Goal: Transaction & Acquisition: Complete application form

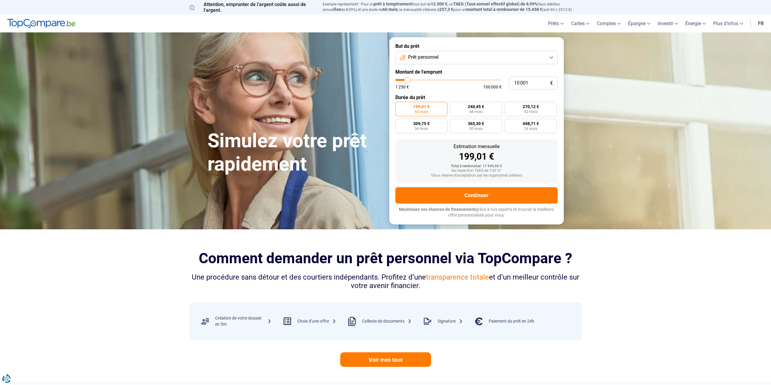
click at [436, 59] on span "Prêt personnel" at bounding box center [423, 57] width 31 height 7
click at [439, 94] on li "Prêt voiture" at bounding box center [477, 98] width 156 height 13
type input "11 500"
type input "11500"
type input "13 500"
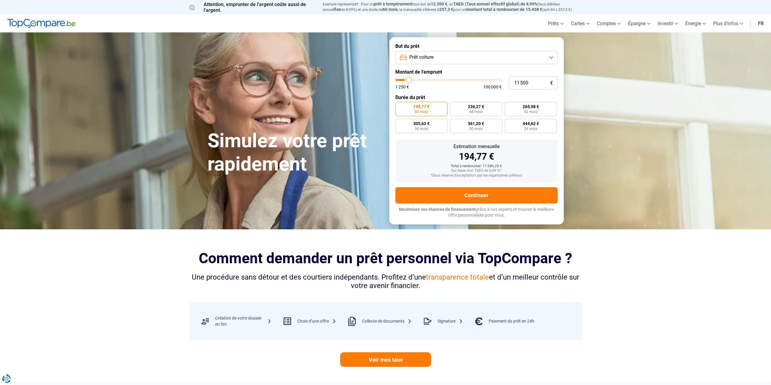
type input "13500"
type input "15 750"
type input "15750"
type input "17 750"
type input "17750"
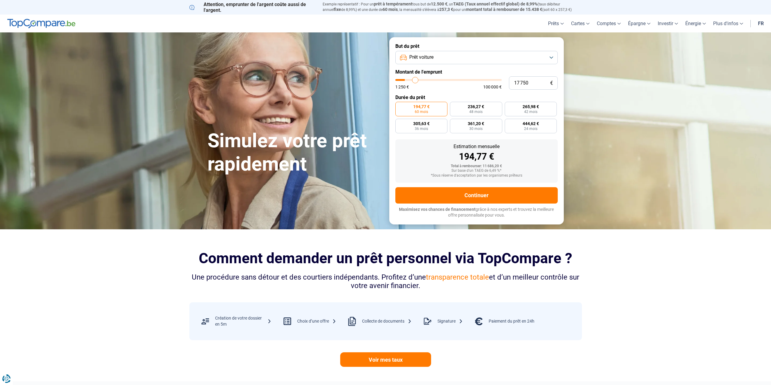
type input "19 250"
type input "19250"
type input "20 250"
type input "20250"
type input "20 750"
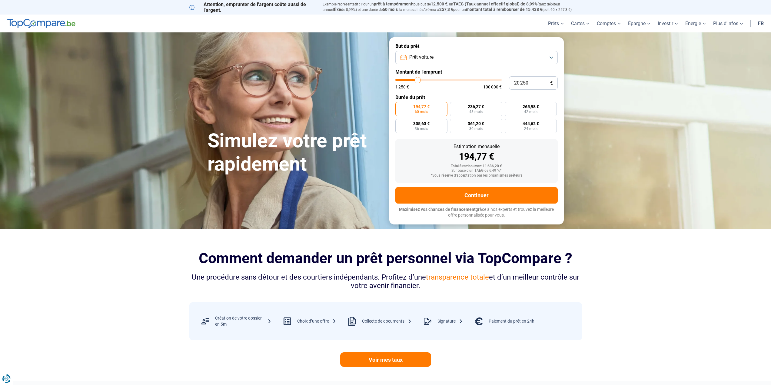
type input "20750"
type input "22 000"
type input "22000"
type input "23 500"
type input "23500"
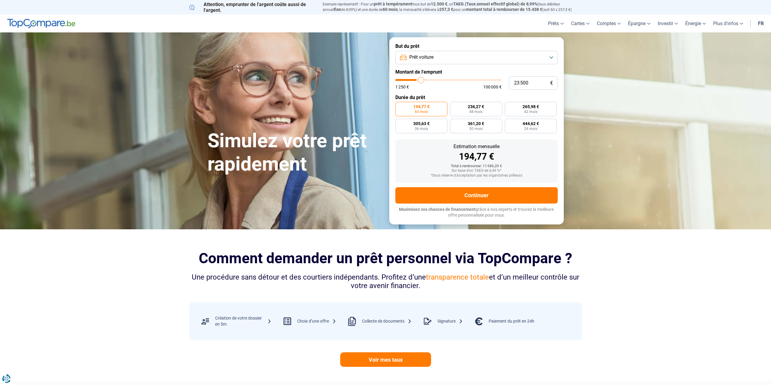
type input "25 250"
type input "25250"
type input "27 250"
type input "27250"
type input "28 250"
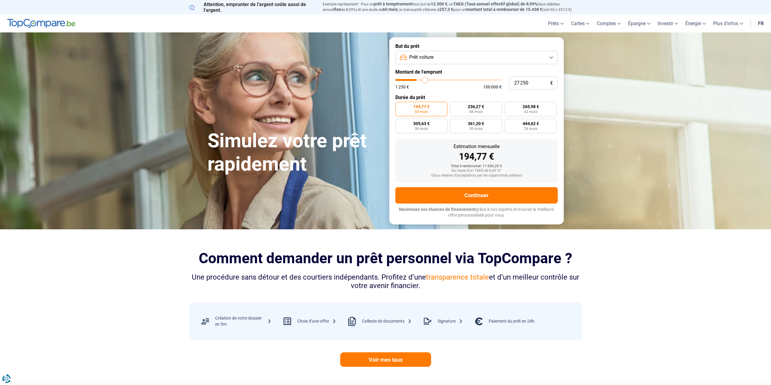
type input "28250"
type input "29 750"
type input "29750"
type input "31 000"
type input "31000"
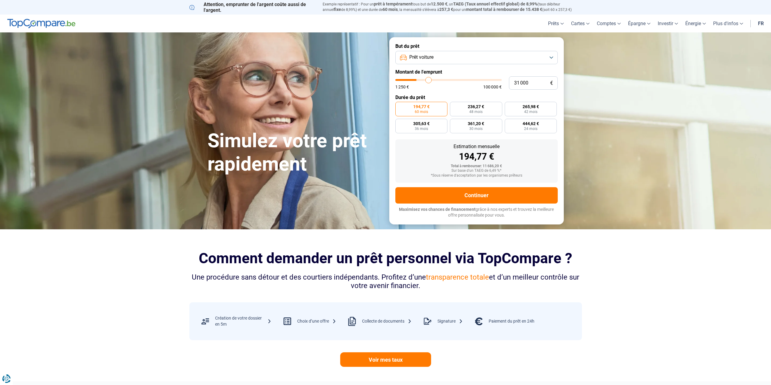
type input "32 750"
type input "32750"
type input "34 750"
type input "34750"
type input "36 500"
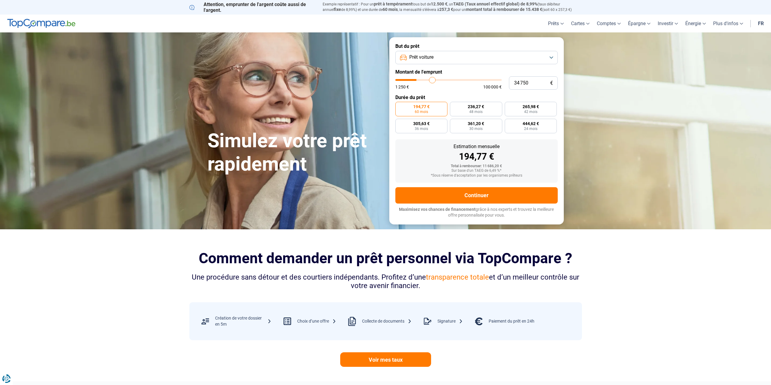
type input "36500"
type input "37 750"
type input "37750"
type input "38 500"
type input "38500"
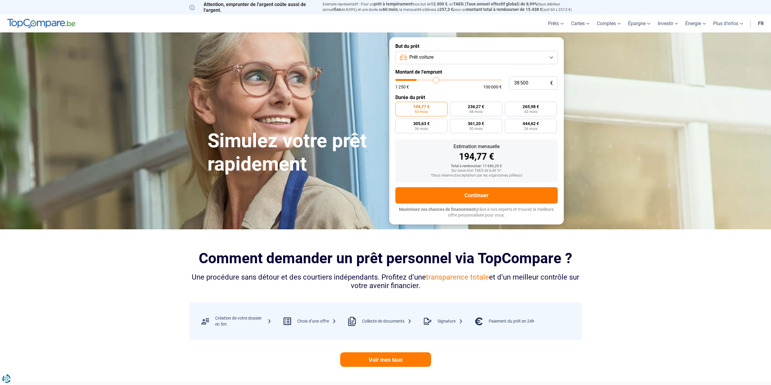
type input "39 500"
type input "39500"
type input "40 250"
type input "40250"
type input "41 500"
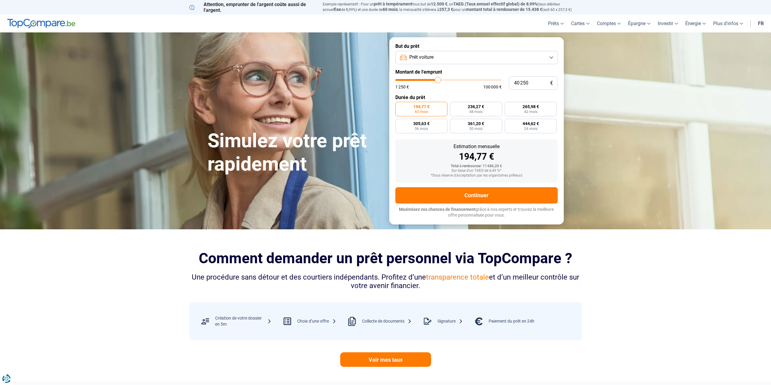
type input "41500"
type input "42 750"
type input "42750"
type input "44 250"
type input "44250"
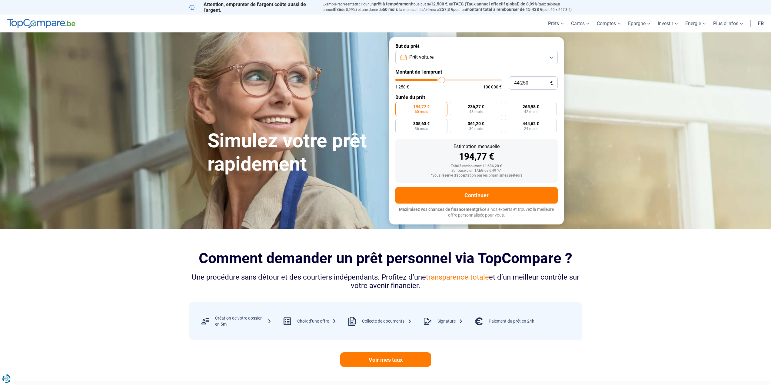
type input "45 250"
type input "45250"
type input "46 000"
type input "46000"
type input "46 500"
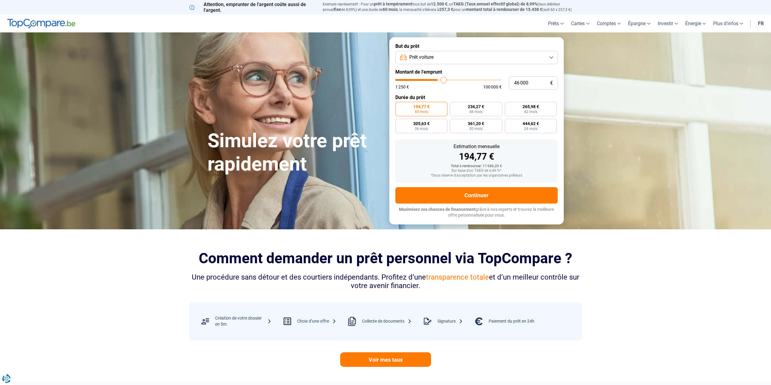
type input "46500"
type input "47 250"
type input "47250"
type input "48 000"
type input "48000"
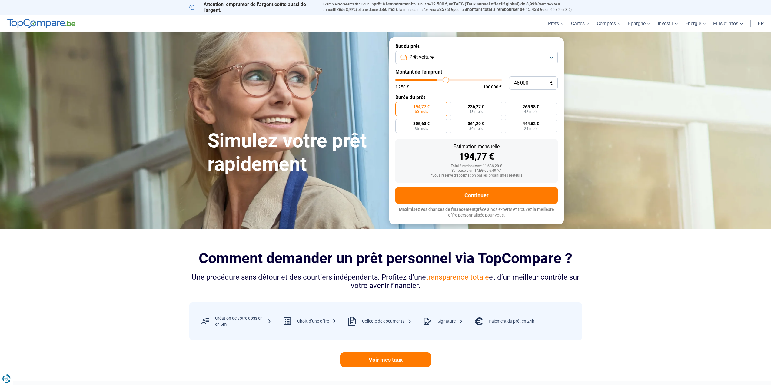
type input "49 000"
type input "49000"
type input "50 000"
type input "50000"
type input "51 000"
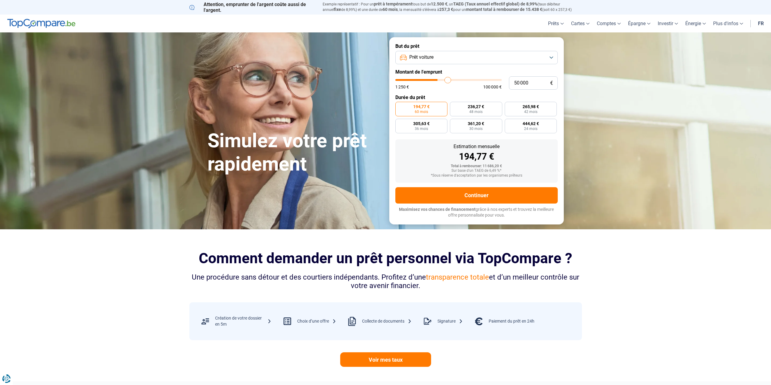
type input "51000"
type input "51 250"
type input "51250"
type input "51 500"
type input "51500"
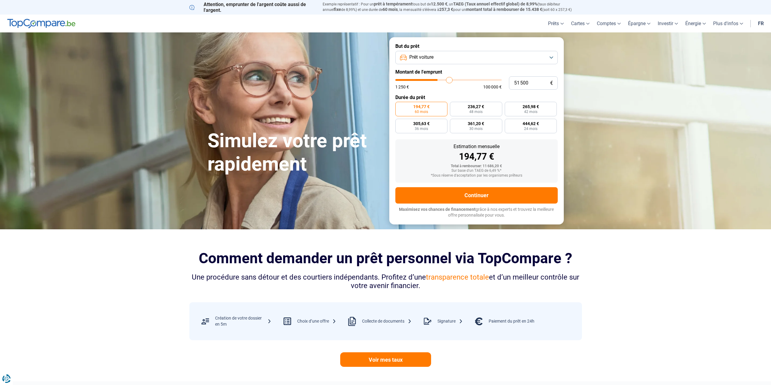
type input "52 000"
type input "52000"
type input "52 750"
type input "52750"
type input "53 000"
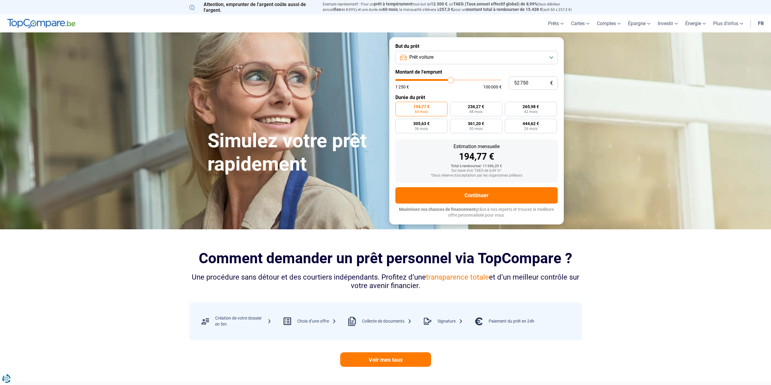
type input "53000"
type input "53 250"
type input "53250"
type input "52 500"
type input "52500"
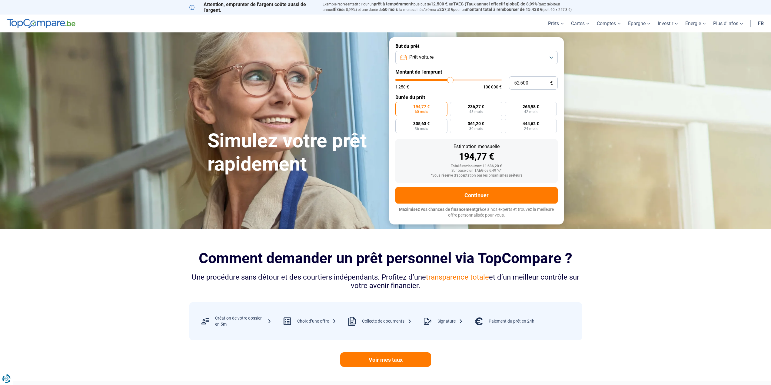
type input "51 750"
type input "51750"
type input "51 000"
type input "51000"
type input "49 750"
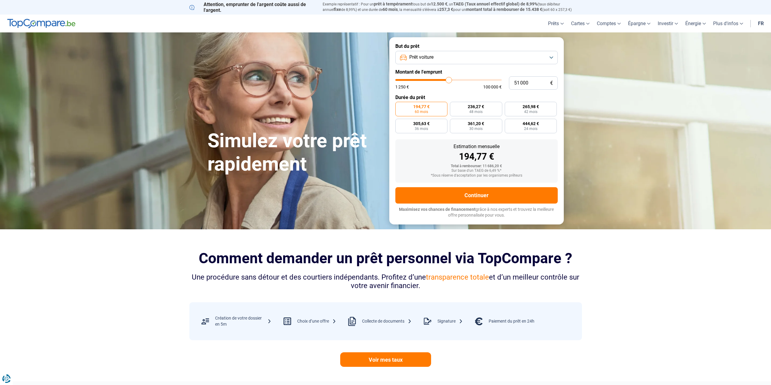
type input "49750"
type input "49 000"
type input "49000"
type input "48 250"
type input "48250"
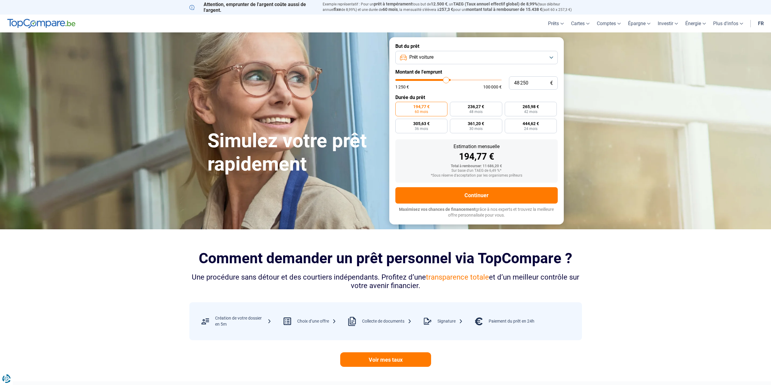
type input "48 000"
type input "48000"
type input "47 500"
type input "47500"
type input "47 250"
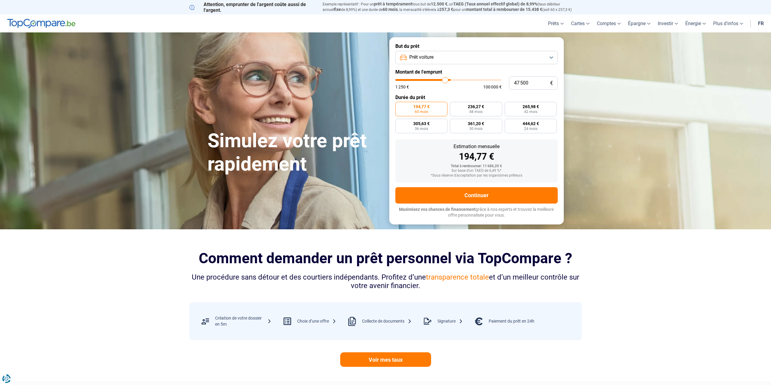
type input "47250"
type input "47 000"
drag, startPoint x: 409, startPoint y: 80, endPoint x: 445, endPoint y: 81, distance: 36.1
type input "47000"
click at [445, 81] on input "range" at bounding box center [449, 80] width 106 height 2
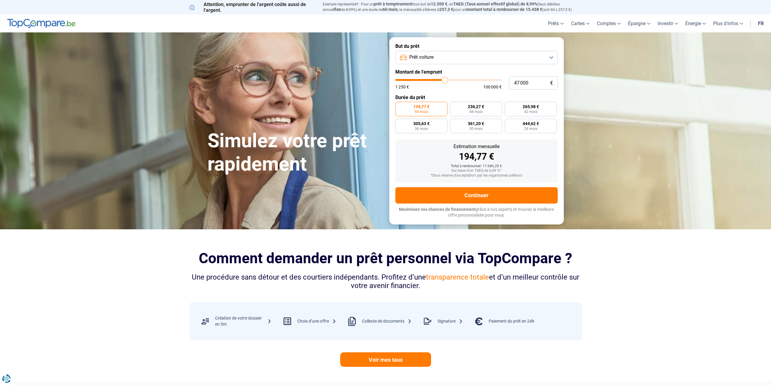
radio input "false"
drag, startPoint x: 539, startPoint y: 85, endPoint x: 510, endPoint y: 82, distance: 29.2
click at [510, 82] on input "47 000" at bounding box center [533, 82] width 49 height 13
type input "4"
type input "1250"
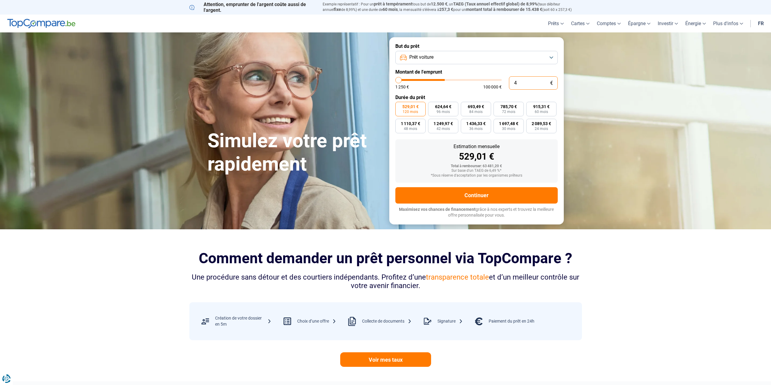
type input "45"
type input "1250"
type input "450"
type input "1250"
type input "4 500"
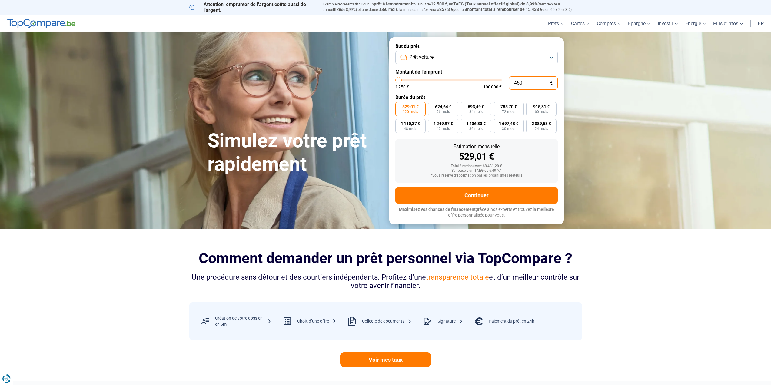
type input "4500"
type input "45 000"
type input "45000"
type input "45 000"
click at [535, 113] on label "876,36 € 60 mois" at bounding box center [541, 109] width 30 height 15
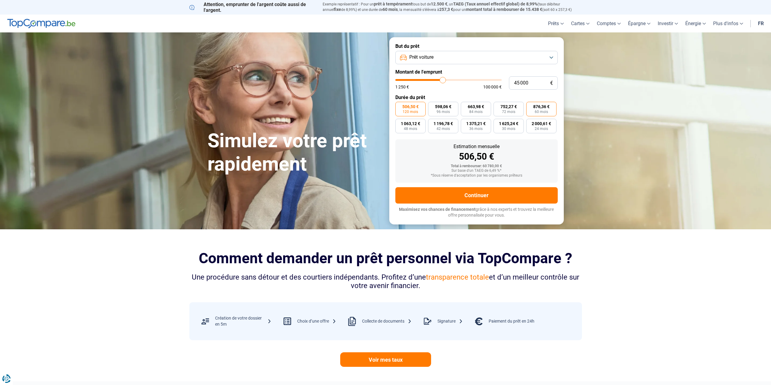
click at [530, 106] on input "876,36 € 60 mois" at bounding box center [528, 104] width 4 height 4
radio input "true"
click at [492, 195] on button "Continuer" at bounding box center [477, 195] width 162 height 16
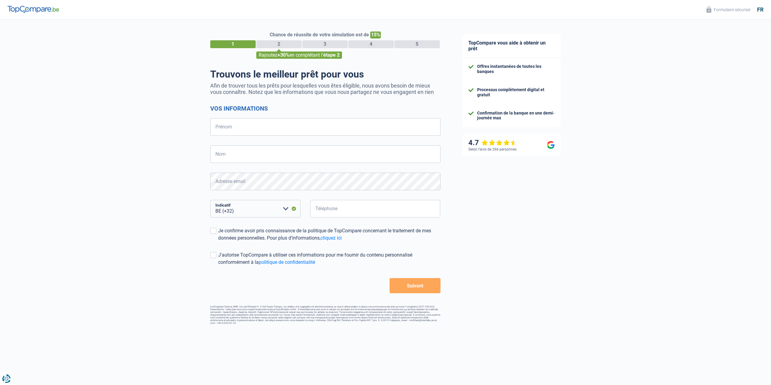
select select "32"
